Goal: Task Accomplishment & Management: Complete application form

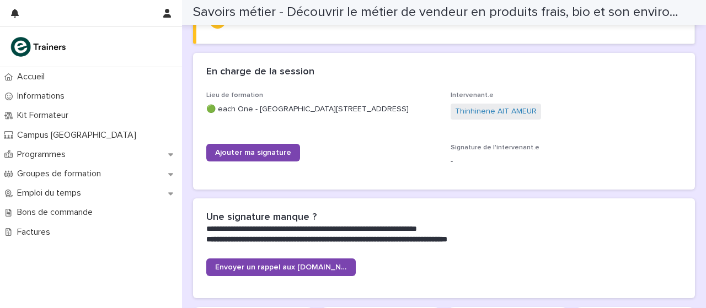
scroll to position [163, 0]
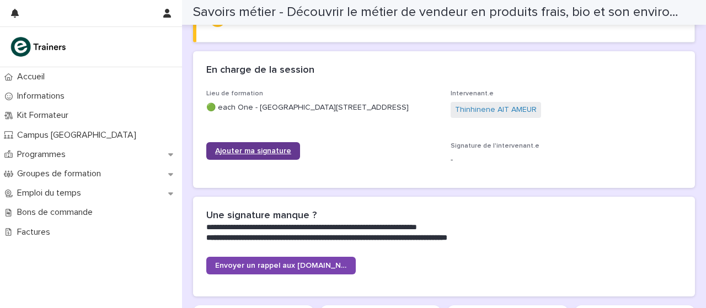
click at [256, 155] on font "Ajouter ma signature" at bounding box center [253, 151] width 76 height 8
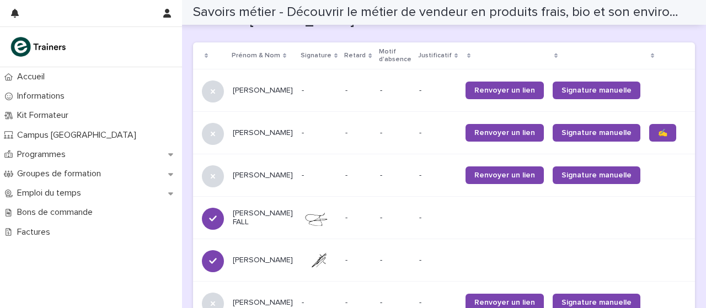
scroll to position [726, 0]
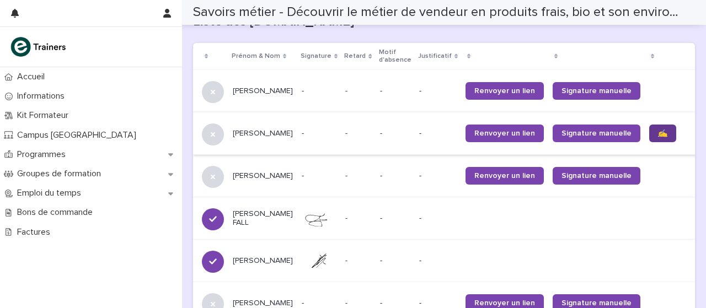
click at [658, 137] on font "✍️" at bounding box center [662, 134] width 9 height 8
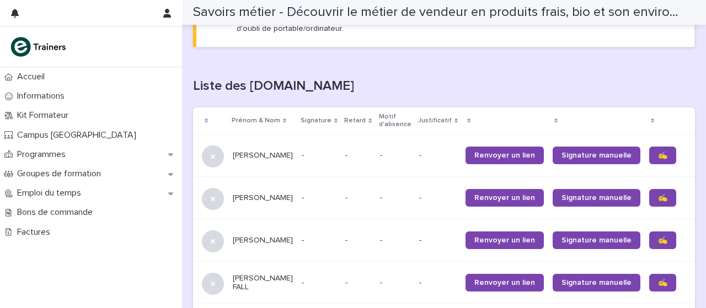
scroll to position [676, 0]
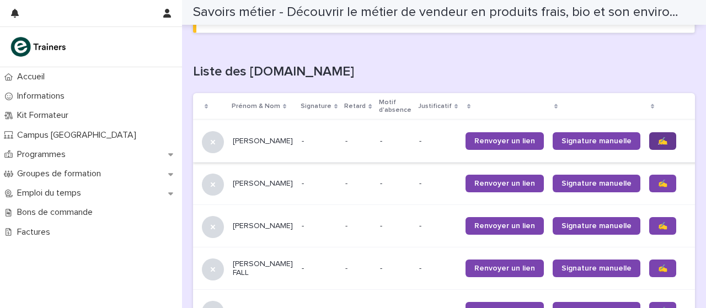
click at [649, 150] on link "✍️" at bounding box center [662, 141] width 27 height 18
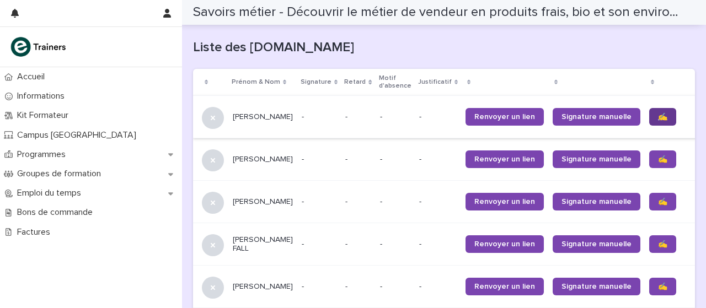
scroll to position [707, 0]
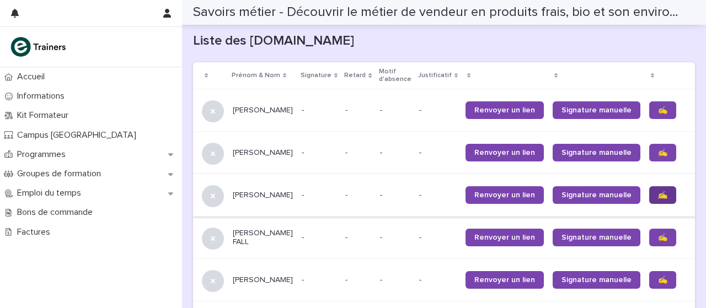
click at [649, 204] on link "✍️" at bounding box center [662, 195] width 27 height 18
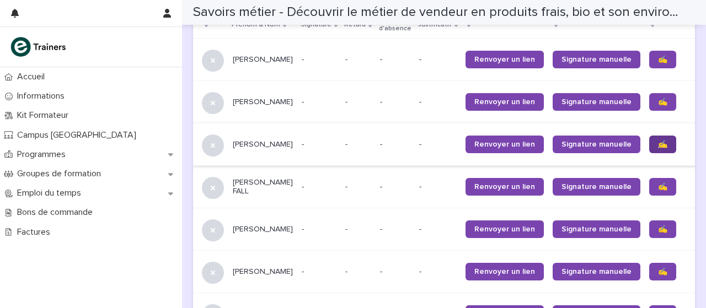
scroll to position [760, 0]
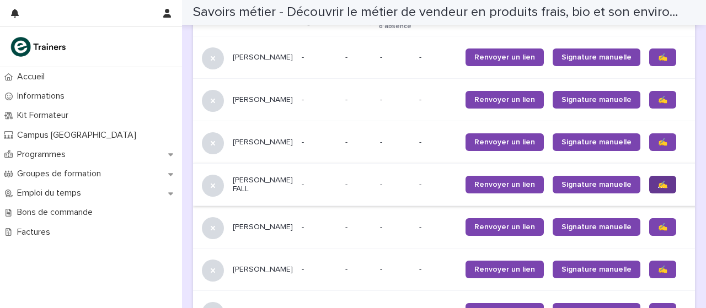
click at [649, 194] on link "✍️" at bounding box center [662, 185] width 27 height 18
click at [649, 236] on link "✍️" at bounding box center [662, 227] width 27 height 18
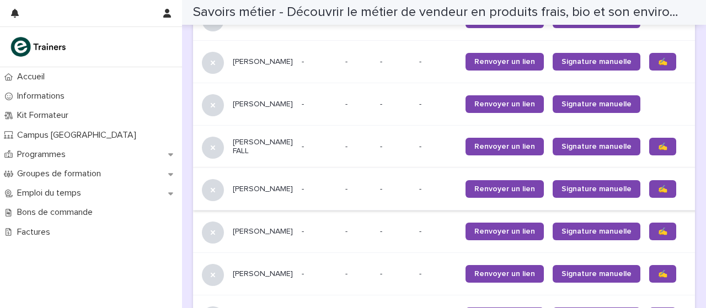
scroll to position [807, 0]
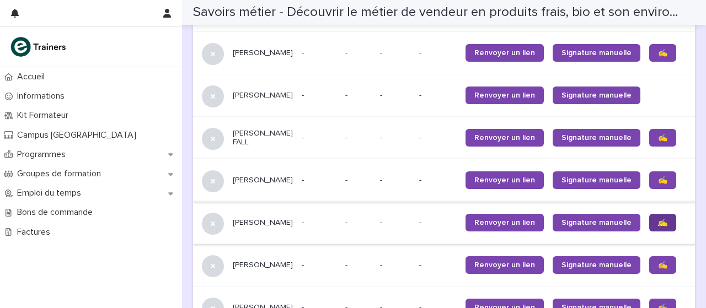
click at [649, 232] on link "✍️" at bounding box center [662, 223] width 27 height 18
click at [649, 274] on link "✍️" at bounding box center [662, 265] width 27 height 18
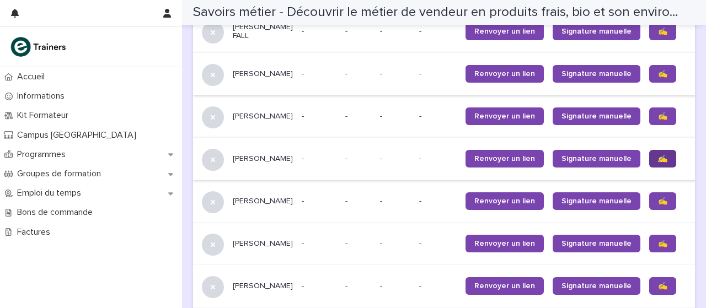
scroll to position [923, 0]
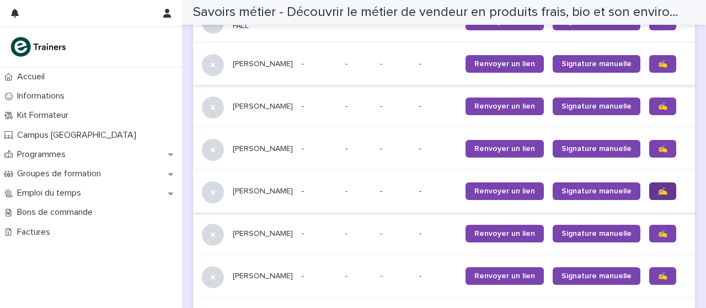
click at [658, 195] on font "✍️" at bounding box center [662, 191] width 9 height 8
click at [649, 243] on link "✍️" at bounding box center [662, 234] width 27 height 18
click at [649, 285] on link "✍️" at bounding box center [662, 276] width 27 height 18
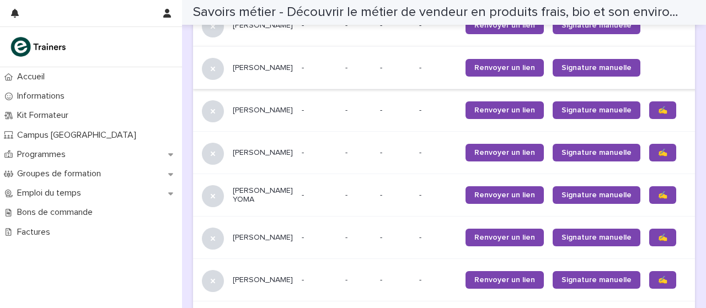
scroll to position [1133, 0]
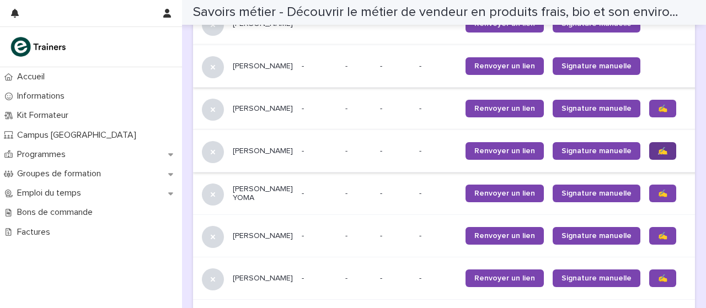
click at [649, 160] on link "✍️" at bounding box center [662, 151] width 27 height 18
click at [649, 202] on link "✍️" at bounding box center [662, 194] width 27 height 18
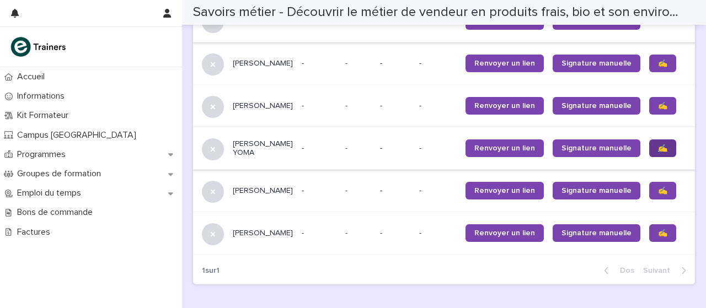
scroll to position [1179, 0]
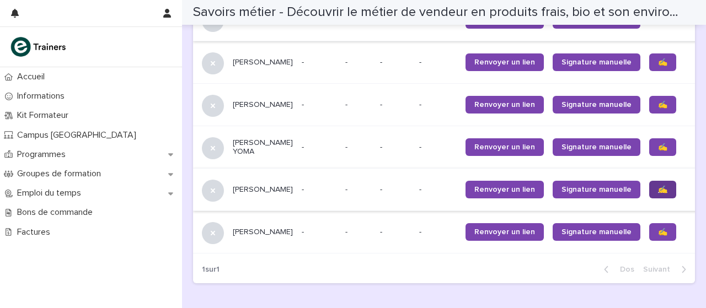
click at [649, 198] on link "✍️" at bounding box center [662, 190] width 27 height 18
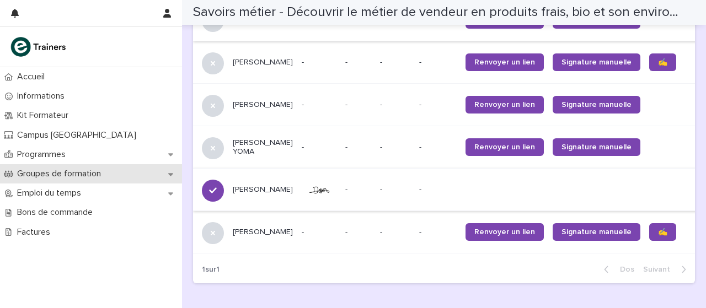
click at [0, 164] on div "Groupes de formation" at bounding box center [91, 173] width 182 height 19
